Goal: Task Accomplishment & Management: Complete application form

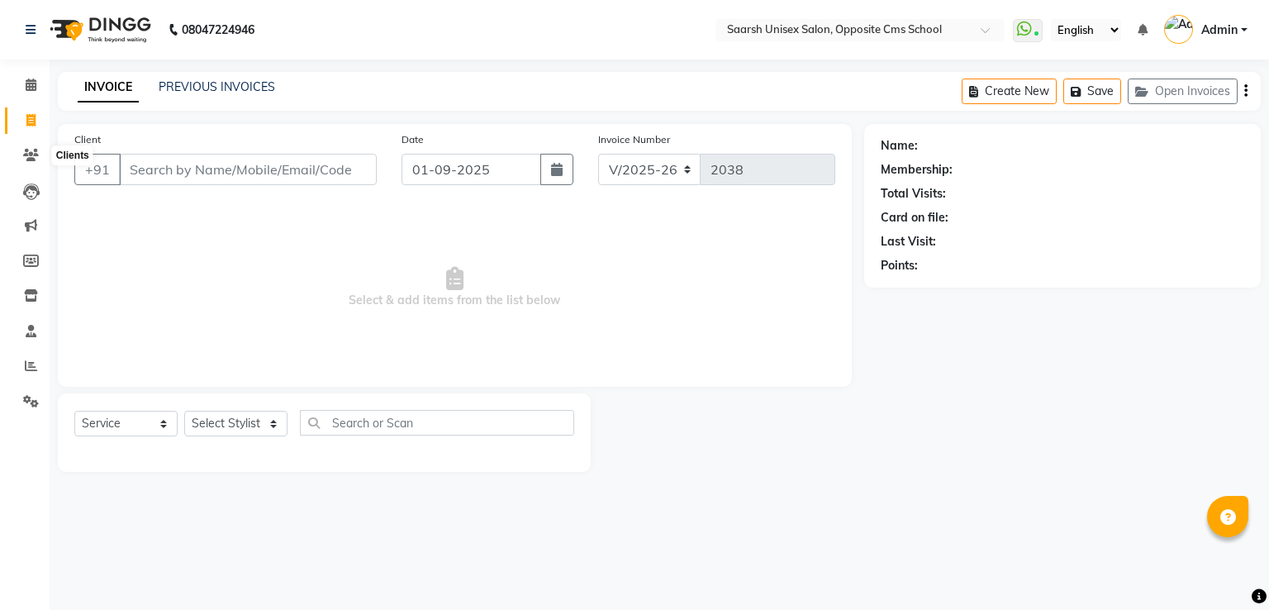
select select "3962"
select select "service"
click at [36, 157] on icon at bounding box center [31, 155] width 16 height 12
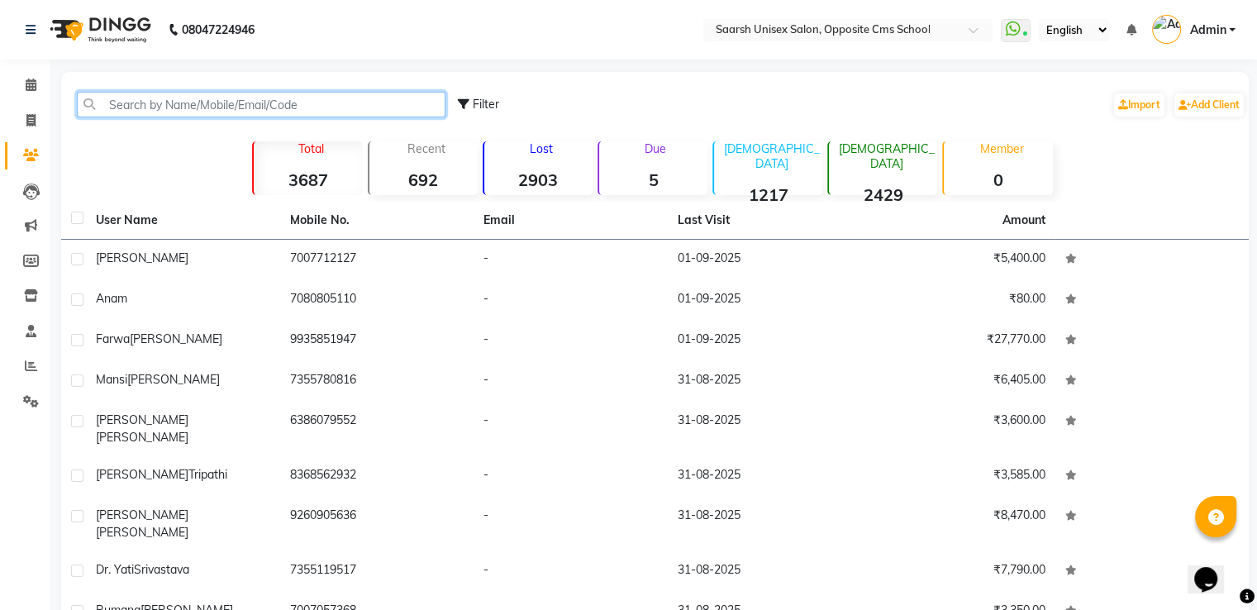
click at [197, 98] on input "text" at bounding box center [261, 105] width 369 height 26
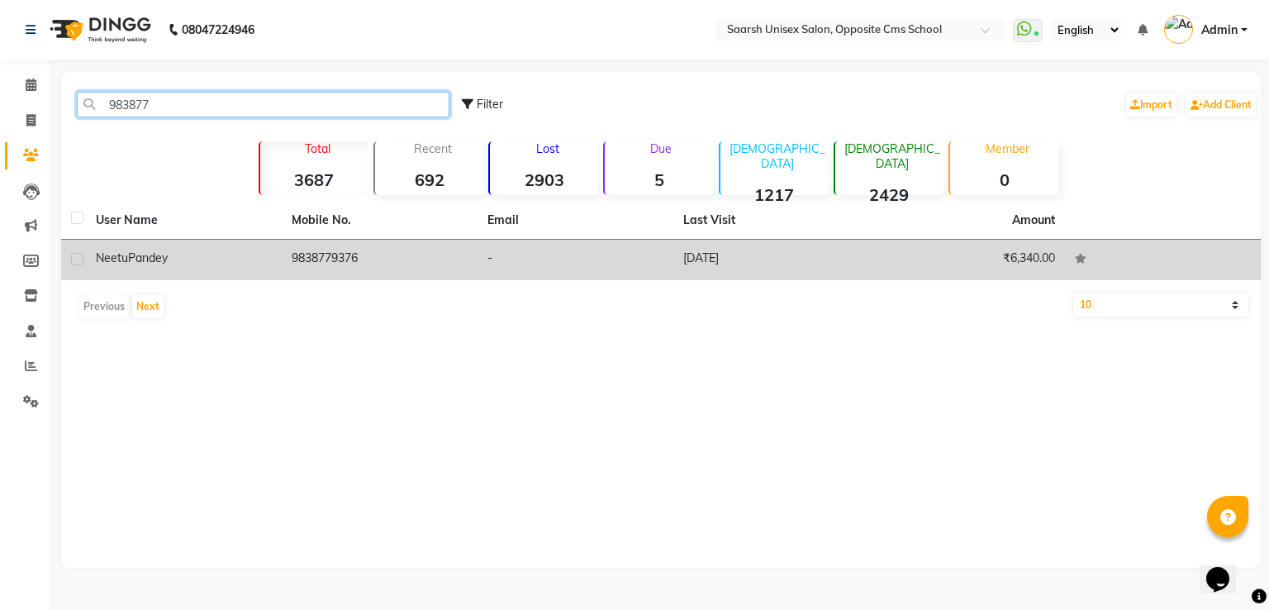
type input "983877"
click at [375, 255] on td "9838779376" at bounding box center [380, 260] width 196 height 40
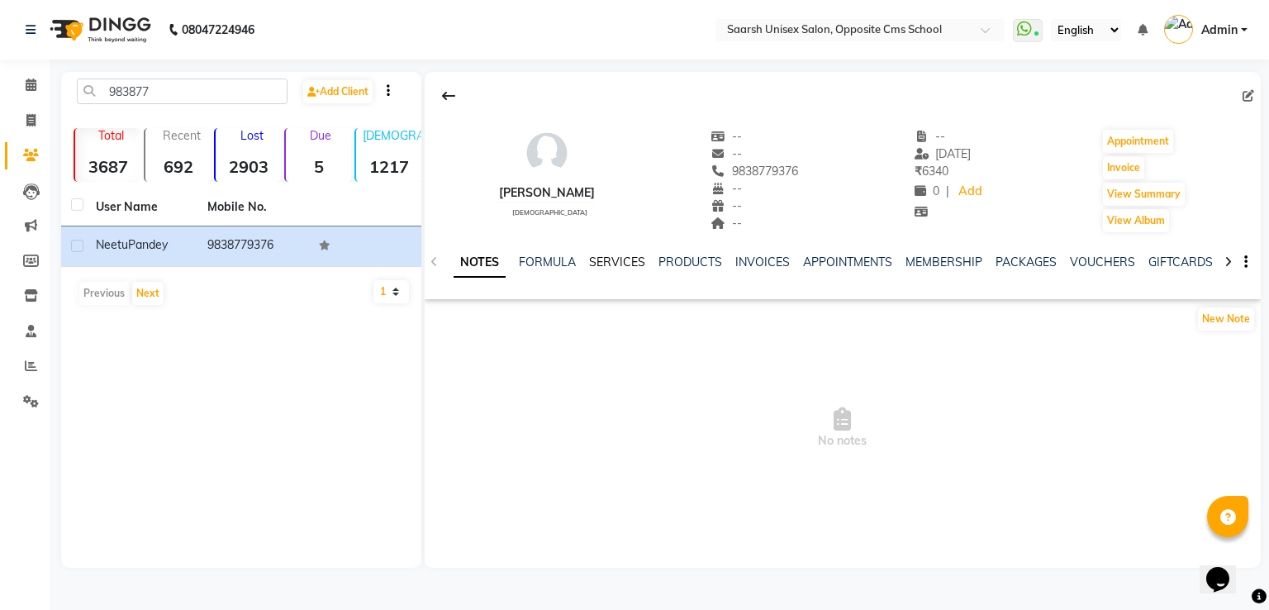
click at [602, 264] on link "SERVICES" at bounding box center [617, 262] width 56 height 15
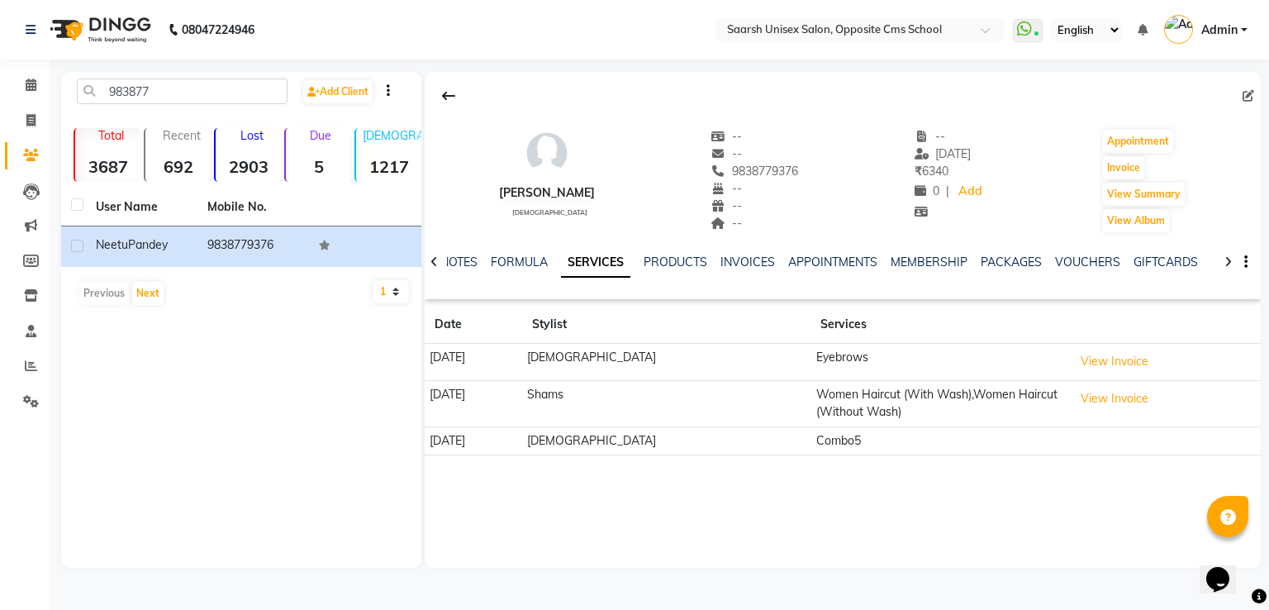
click at [1078, 411] on td "View Invoice" at bounding box center [1164, 403] width 193 height 46
click at [1076, 404] on button "View Invoice" at bounding box center [1115, 399] width 83 height 26
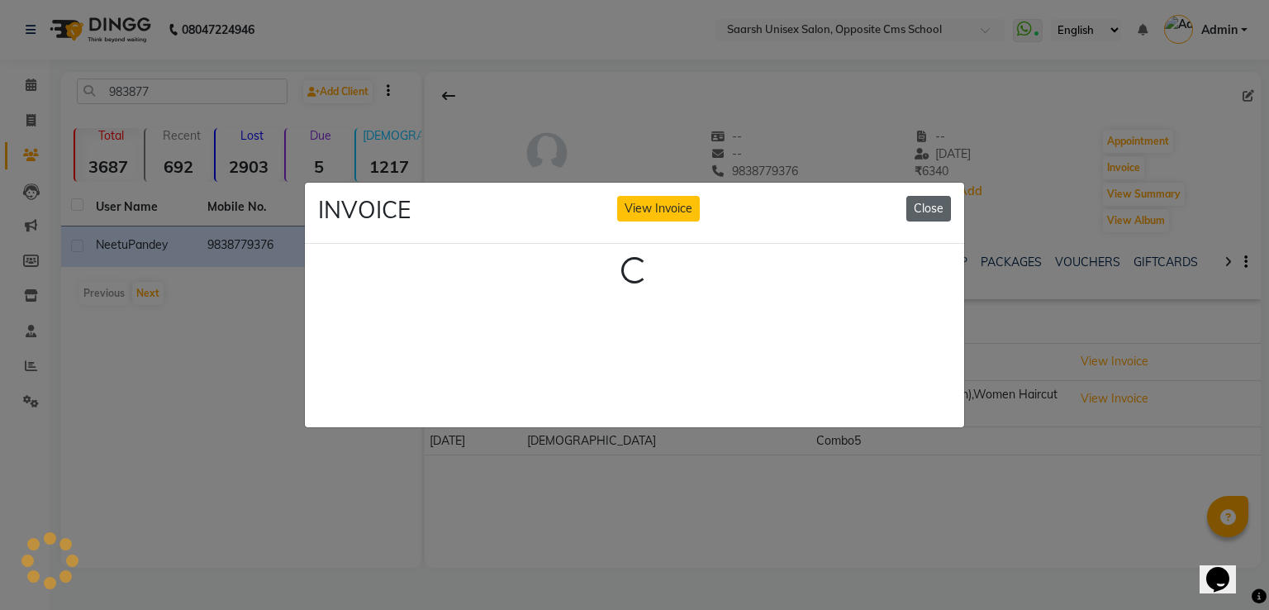
click at [930, 199] on div "INVOICE View Invoice Close" at bounding box center [635, 214] width 660 height 62
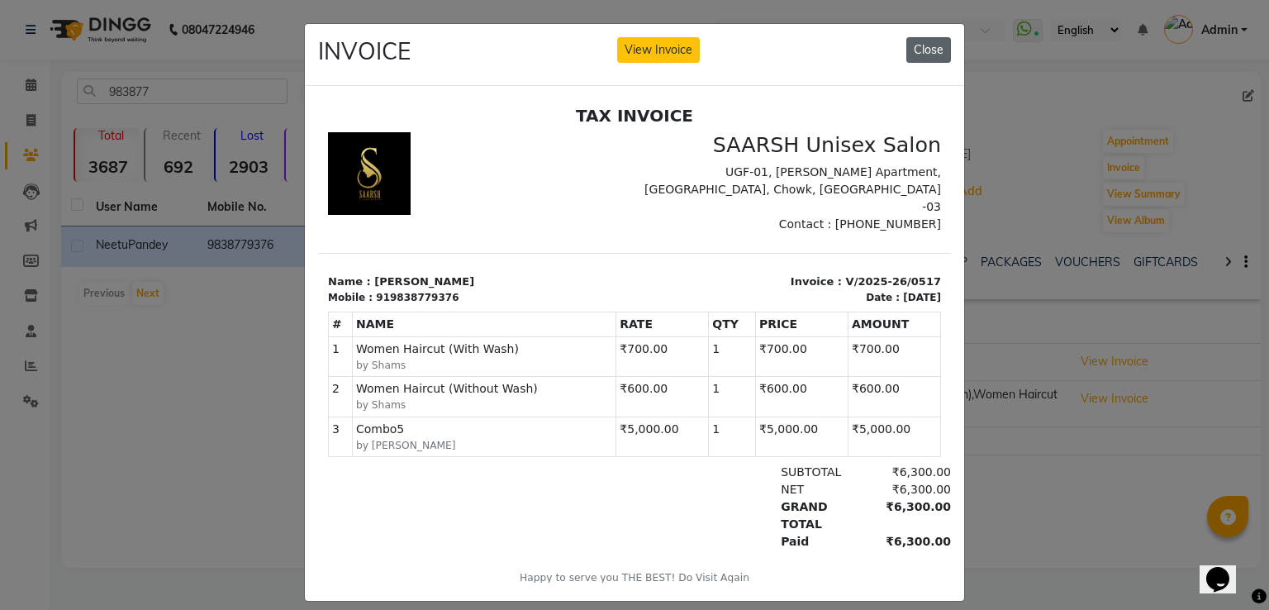
click at [926, 54] on button "Close" at bounding box center [929, 50] width 45 height 26
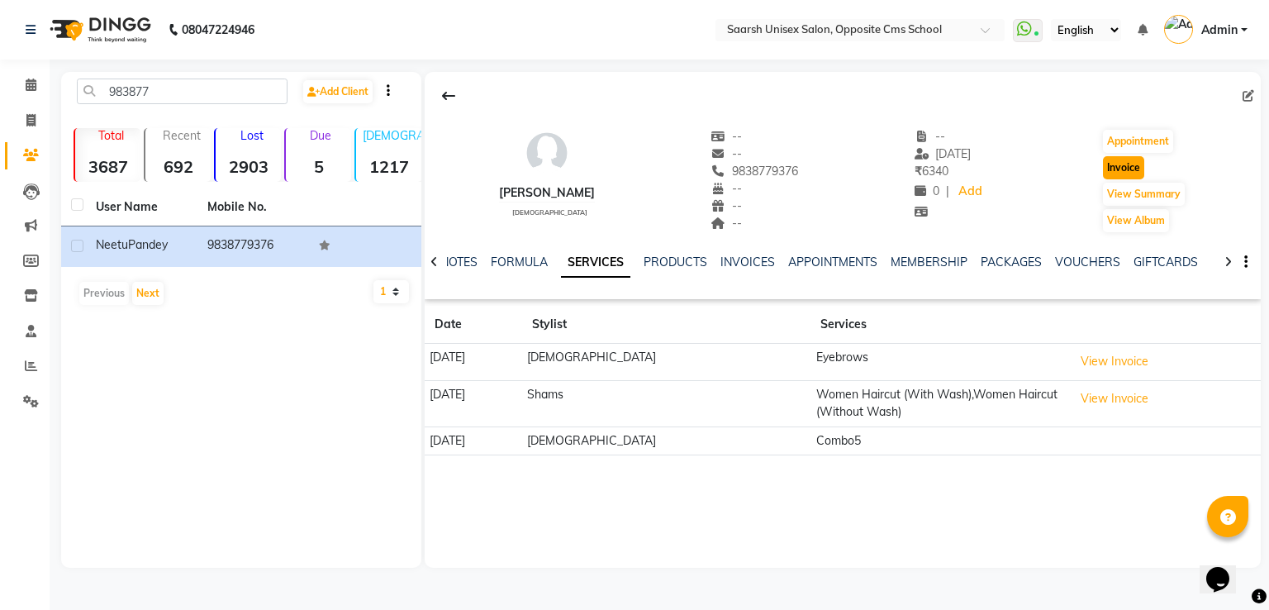
click at [1126, 170] on button "Invoice" at bounding box center [1123, 167] width 41 height 23
select select "service"
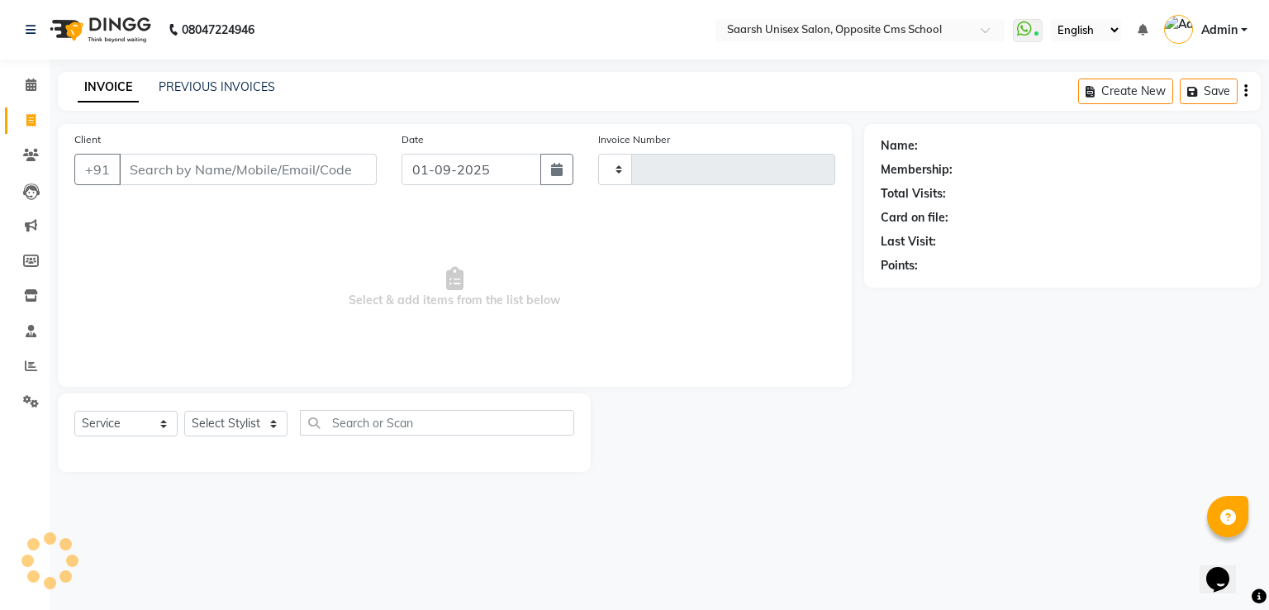
type input "2038"
select select "3962"
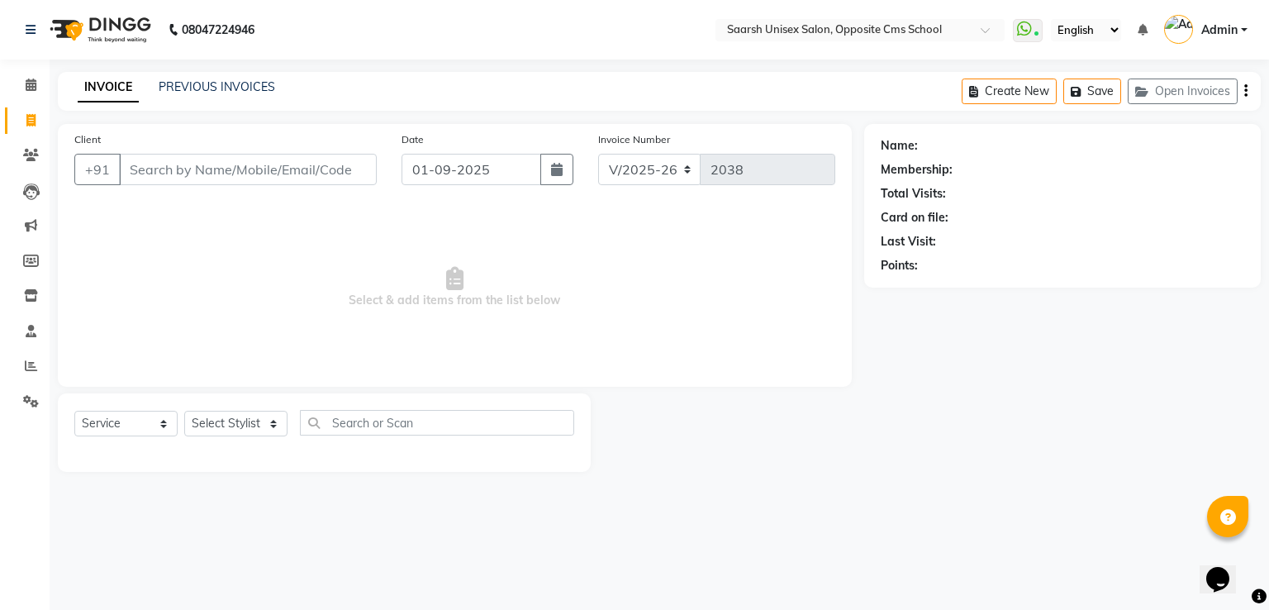
type input "9838779376"
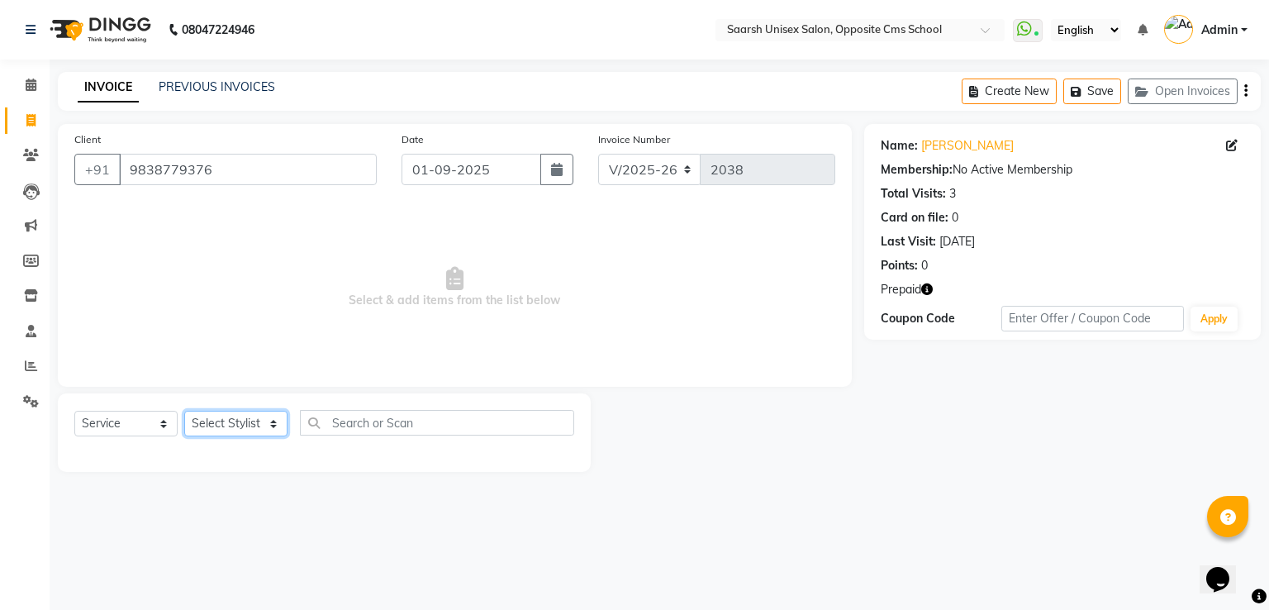
click at [228, 424] on select "Select Stylist [PERSON_NAME] Front Desk [PERSON_NAME] [PERSON_NAME] [PERSON_NAM…" at bounding box center [235, 424] width 103 height 26
select select "20644"
click at [184, 412] on select "Select Stylist [PERSON_NAME] Front Desk [PERSON_NAME] [PERSON_NAME] [PERSON_NAM…" at bounding box center [235, 424] width 103 height 26
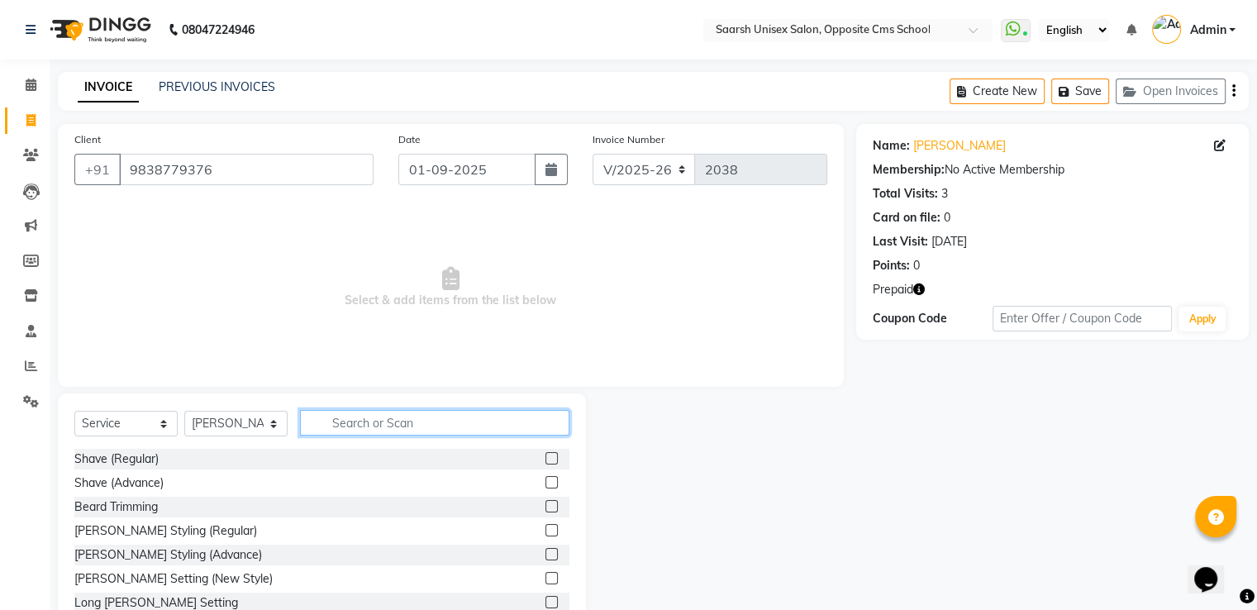
click at [401, 424] on input "text" at bounding box center [434, 423] width 269 height 26
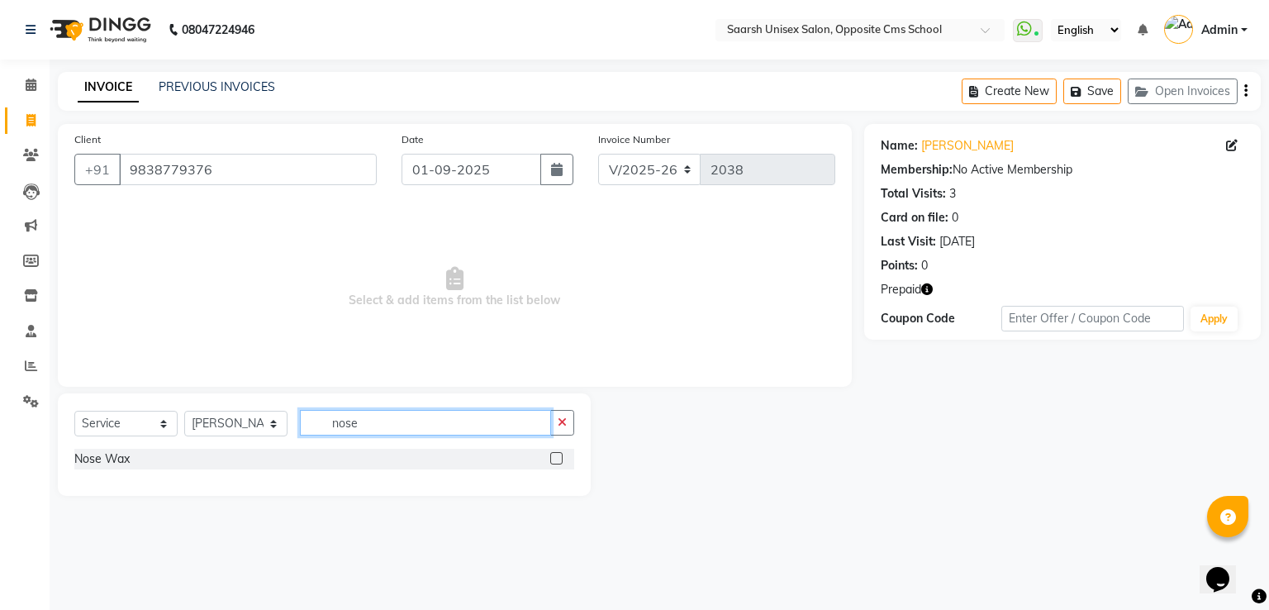
type input "nose"
click at [555, 458] on label at bounding box center [556, 458] width 12 height 12
click at [555, 458] on input "checkbox" at bounding box center [555, 459] width 11 height 11
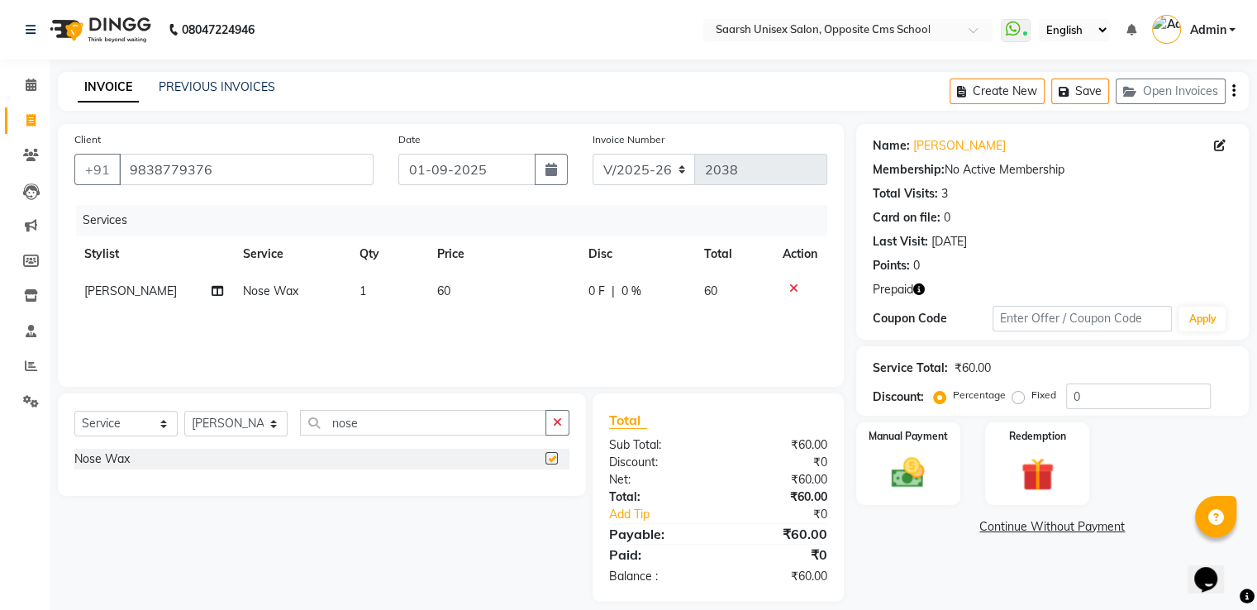
checkbox input "false"
click at [518, 425] on input "nose" at bounding box center [423, 423] width 246 height 26
type input "n"
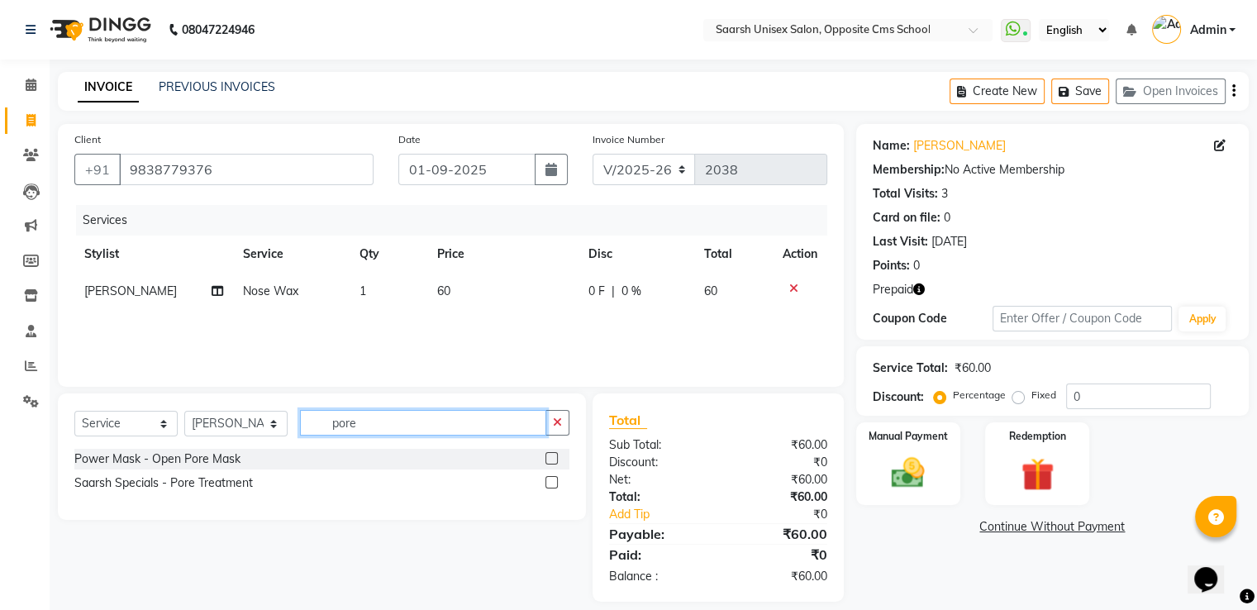
type input "pore"
click at [545, 479] on label at bounding box center [551, 482] width 12 height 12
click at [545, 479] on input "checkbox" at bounding box center [550, 483] width 11 height 11
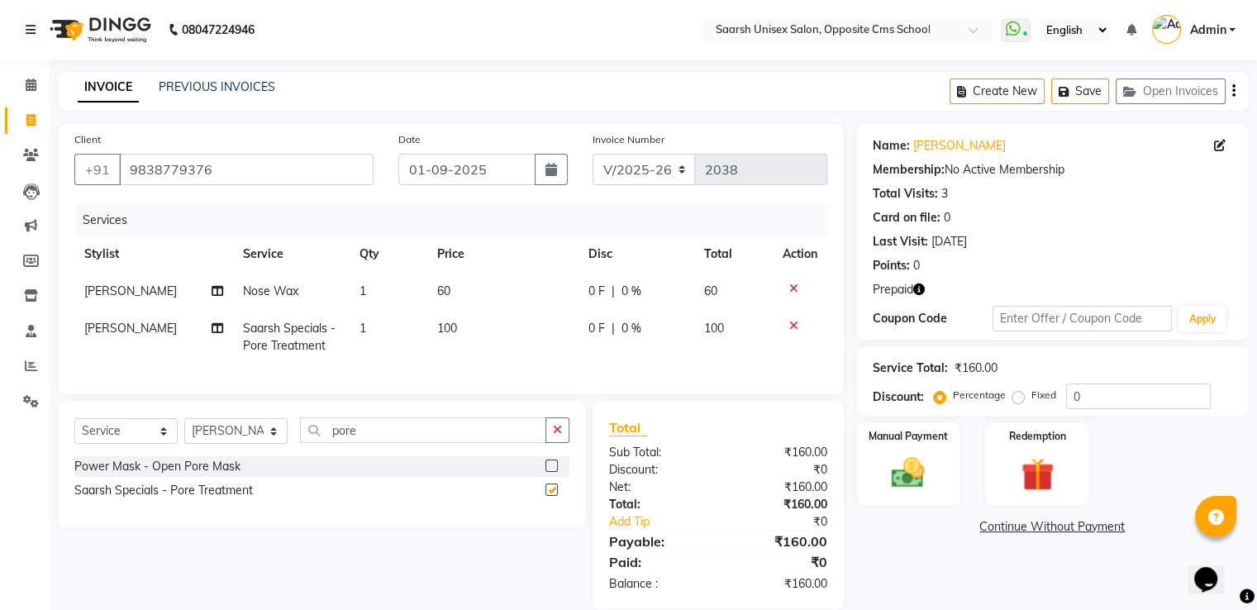
checkbox input "false"
click at [494, 443] on input "pore" at bounding box center [423, 430] width 246 height 26
type input "p"
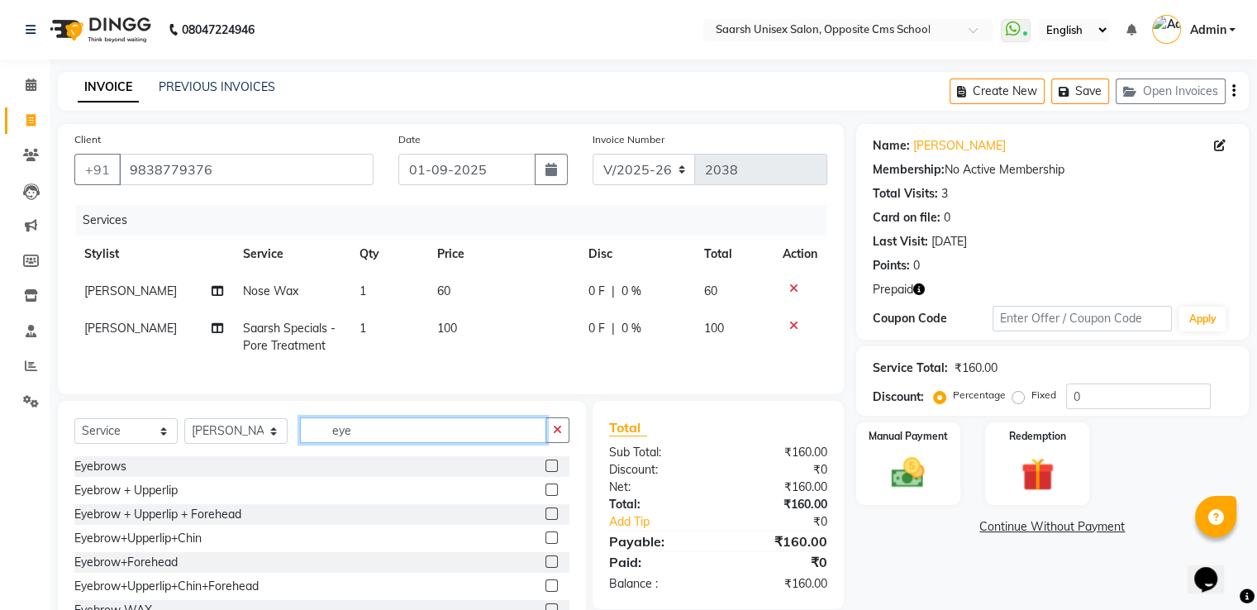
type input "eye"
click at [545, 472] on label at bounding box center [551, 466] width 12 height 12
click at [545, 472] on input "checkbox" at bounding box center [550, 466] width 11 height 11
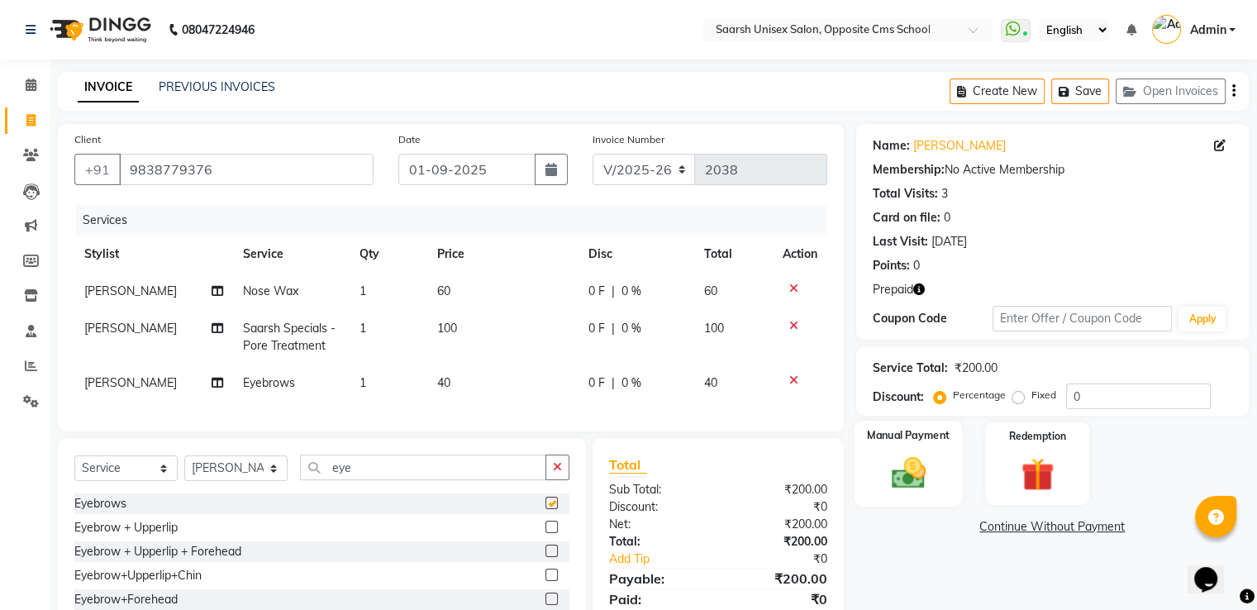
checkbox input "false"
click at [888, 498] on div "Manual Payment" at bounding box center [908, 463] width 108 height 85
click at [791, 284] on icon at bounding box center [793, 289] width 9 height 12
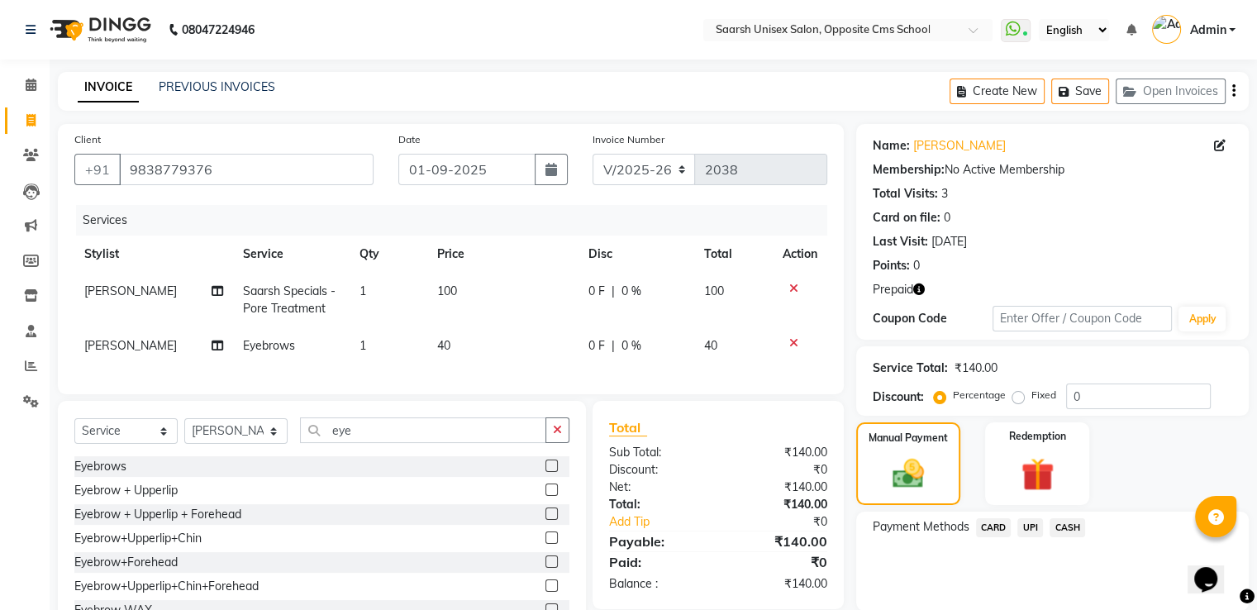
click at [1060, 522] on span "CASH" at bounding box center [1068, 527] width 36 height 19
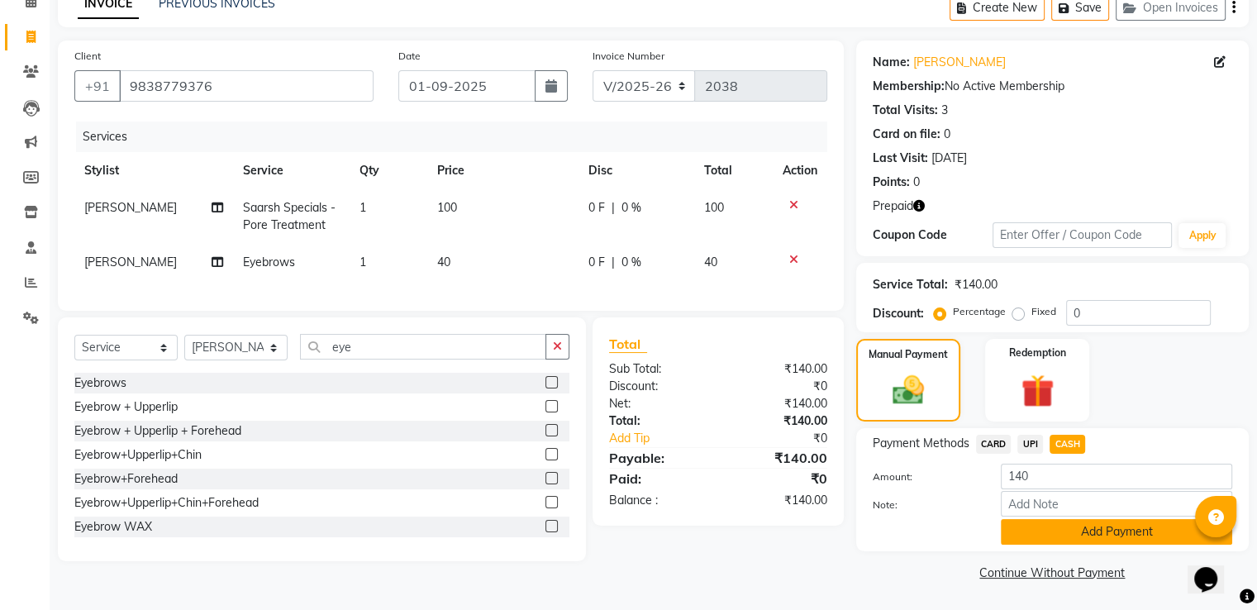
click at [1060, 522] on button "Add Payment" at bounding box center [1116, 532] width 231 height 26
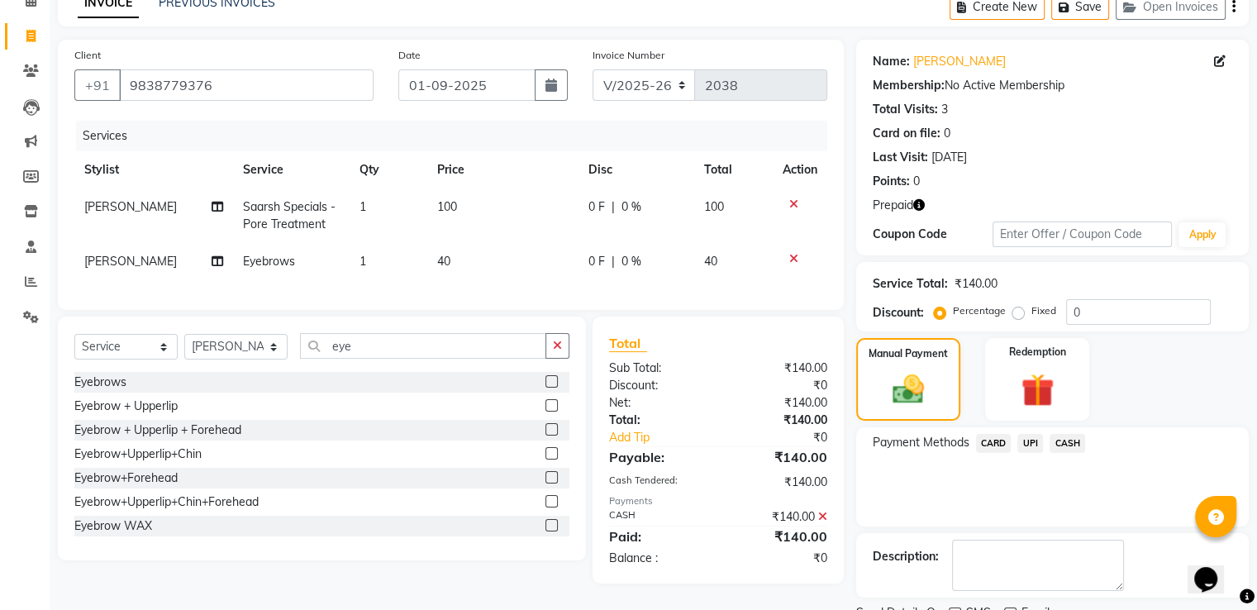
scroll to position [152, 0]
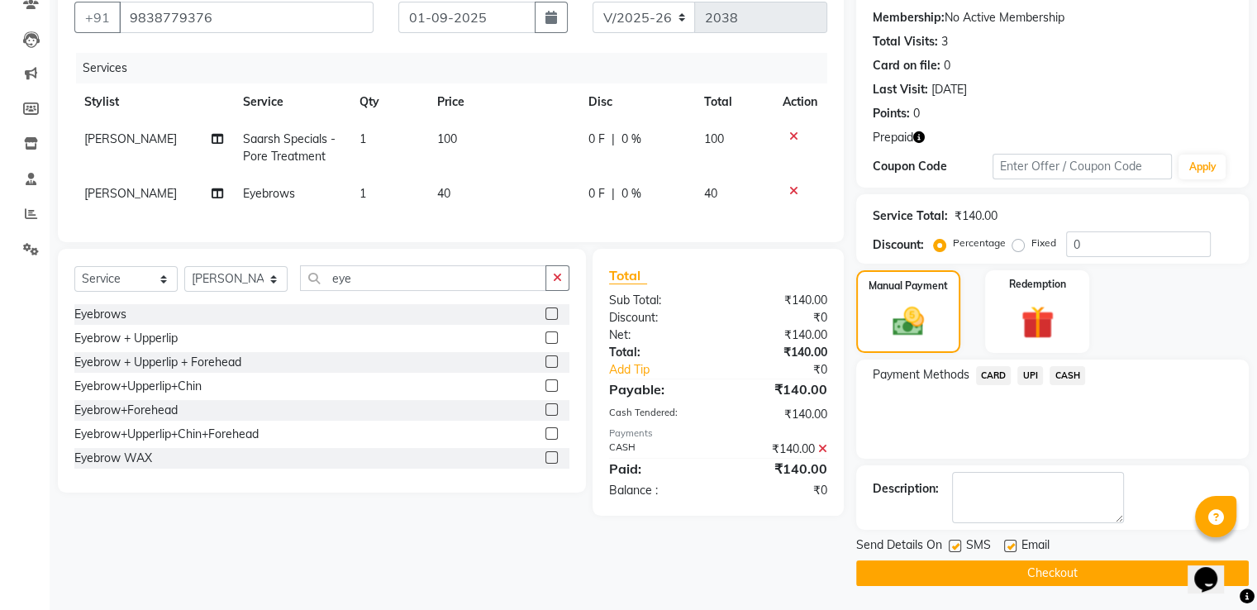
click at [1096, 571] on button "Checkout" at bounding box center [1052, 573] width 393 height 26
